Goal: Transaction & Acquisition: Purchase product/service

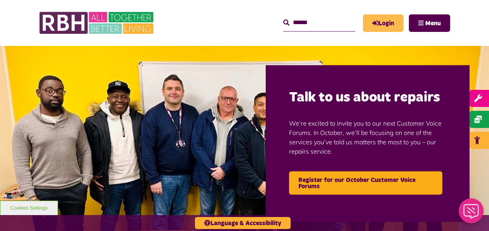
click at [387, 21] on link "Login" at bounding box center [383, 23] width 40 height 18
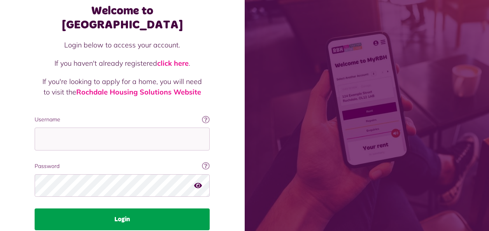
scroll to position [68, 0]
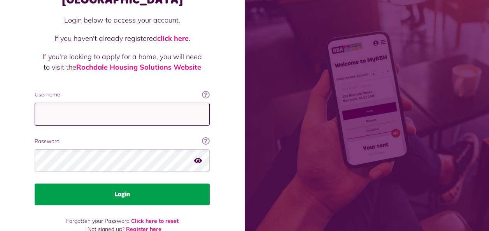
type input "**********"
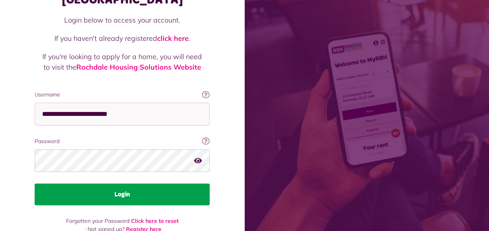
click at [108, 184] on button "Login" at bounding box center [122, 195] width 175 height 22
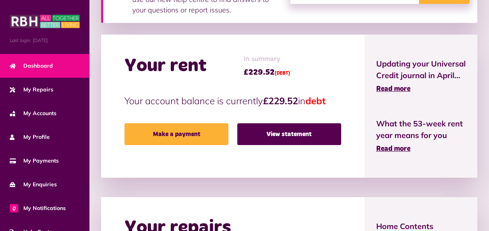
scroll to position [156, 0]
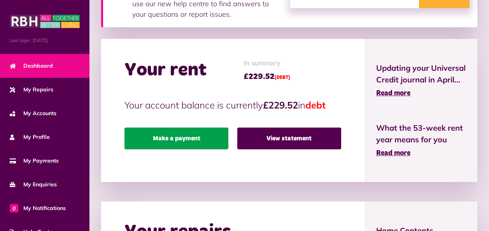
click at [173, 139] on link "Make a payment" at bounding box center [176, 139] width 104 height 22
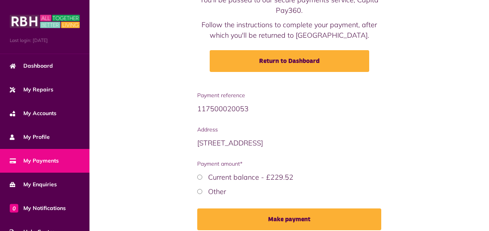
scroll to position [112, 0]
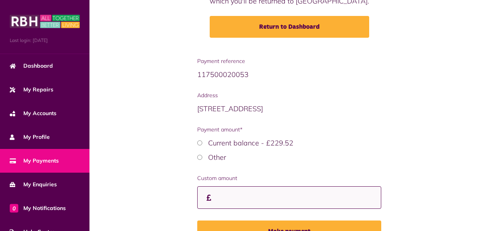
click at [236, 198] on input "Custom amount" at bounding box center [289, 197] width 184 height 23
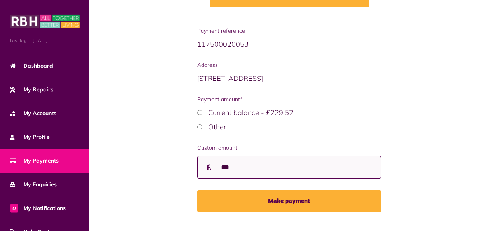
scroll to position [159, 0]
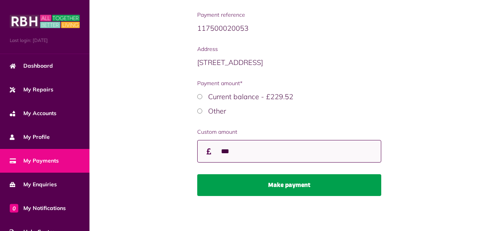
type input "***"
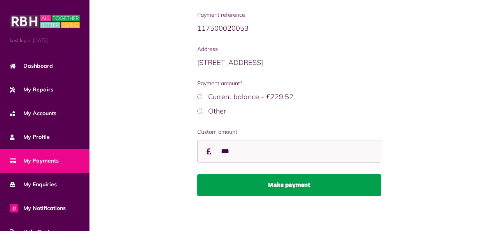
click at [285, 187] on button "Make payment" at bounding box center [289, 185] width 184 height 22
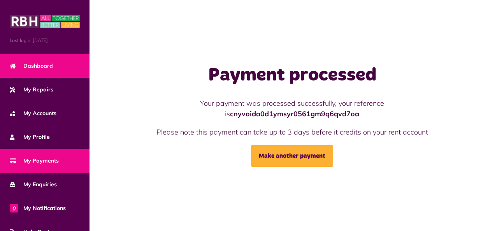
click at [44, 64] on span "Dashboard" at bounding box center [31, 66] width 43 height 8
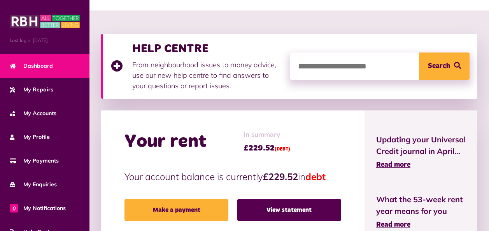
scroll to position [117, 0]
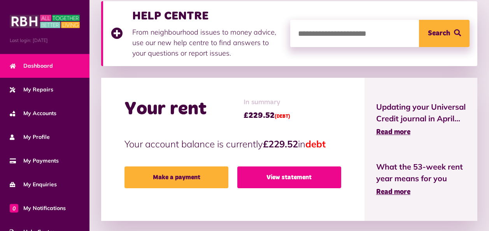
click at [290, 178] on link "View statement" at bounding box center [289, 177] width 104 height 22
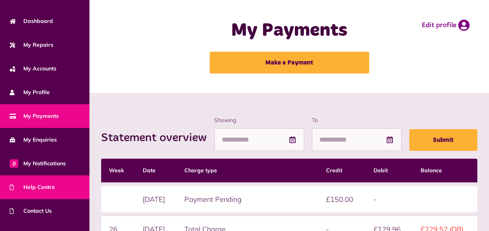
scroll to position [84, 0]
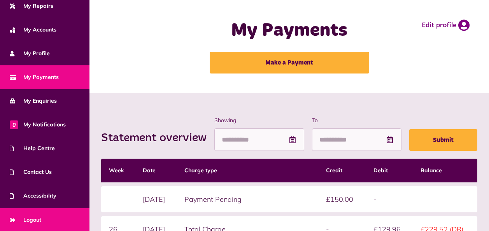
click at [38, 214] on link "Logout" at bounding box center [44, 220] width 89 height 24
